Goal: Transaction & Acquisition: Register for event/course

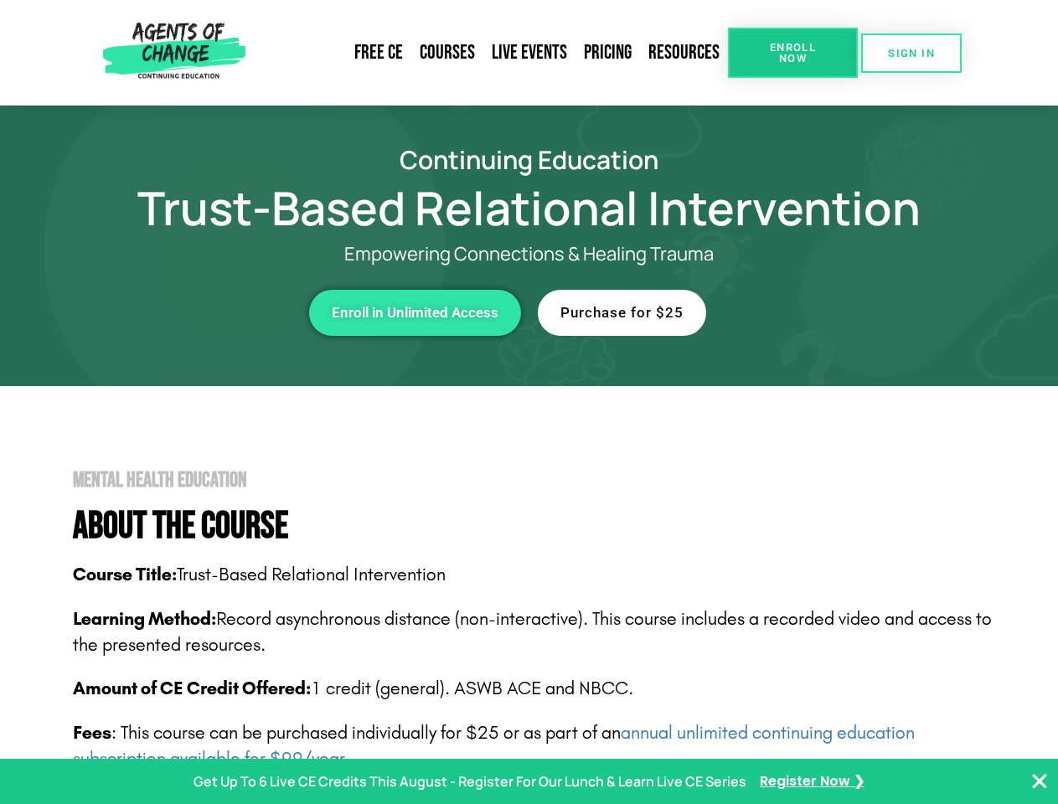
click at [792, 53] on span "Enroll Now" at bounding box center [793, 53] width 76 height 22
click at [911, 53] on span "SIGN IN" at bounding box center [911, 53] width 47 height 11
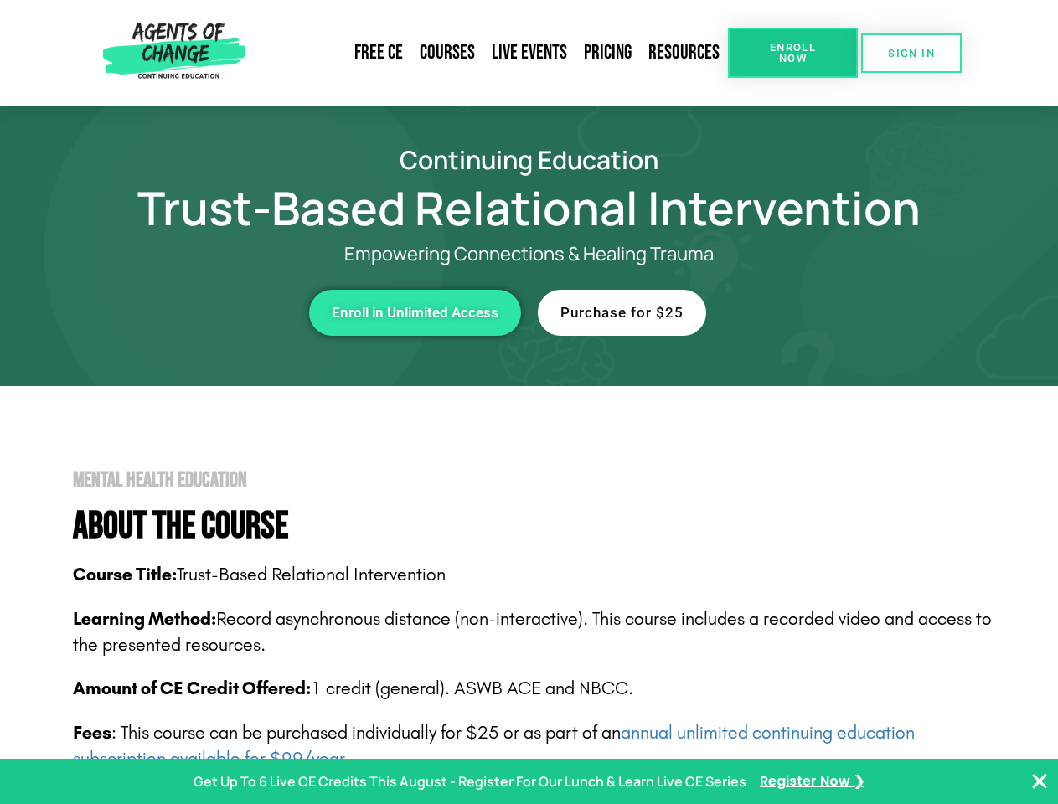
click at [291, 312] on div "Enroll in Unlimited Access" at bounding box center [290, 313] width 461 height 46
click at [415, 312] on span "Enroll in Unlimited Access" at bounding box center [415, 313] width 167 height 14
click at [768, 312] on div "Purchase for $25" at bounding box center [768, 313] width 461 height 46
